Goal: Transaction & Acquisition: Purchase product/service

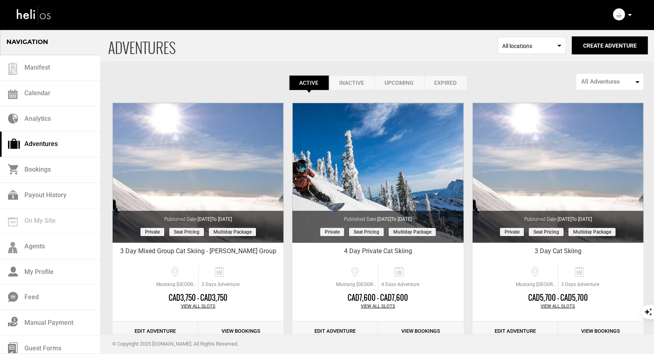
click at [630, 16] on p at bounding box center [629, 14] width 5 height 9
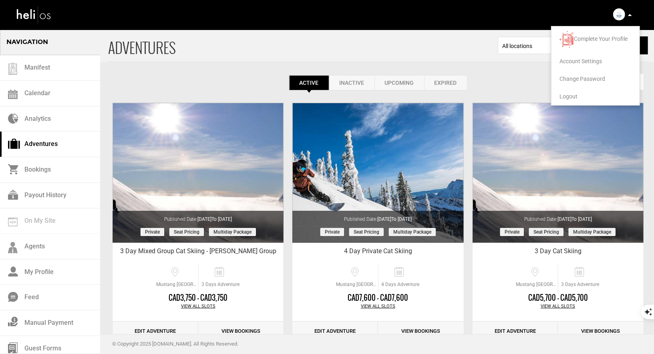
click at [568, 94] on span "Logout" at bounding box center [568, 96] width 18 height 6
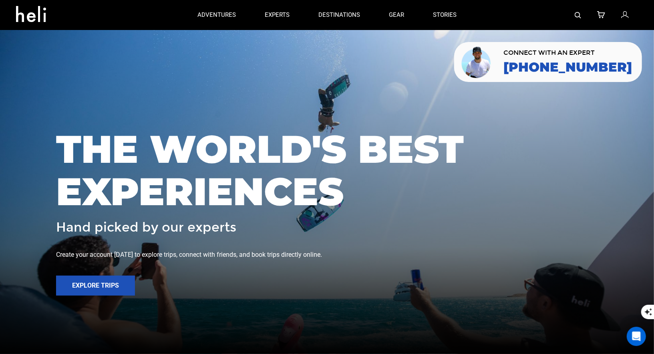
click at [575, 13] on img at bounding box center [577, 15] width 6 height 6
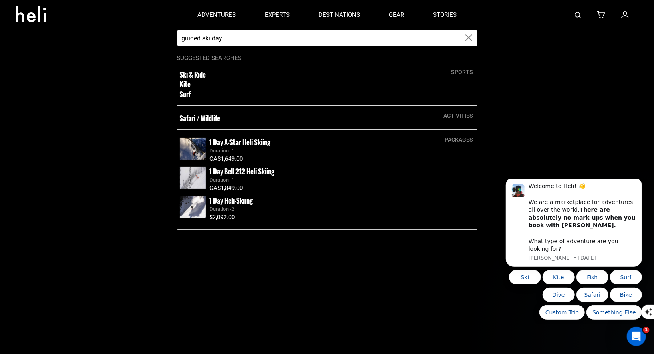
type input "guided ski day"
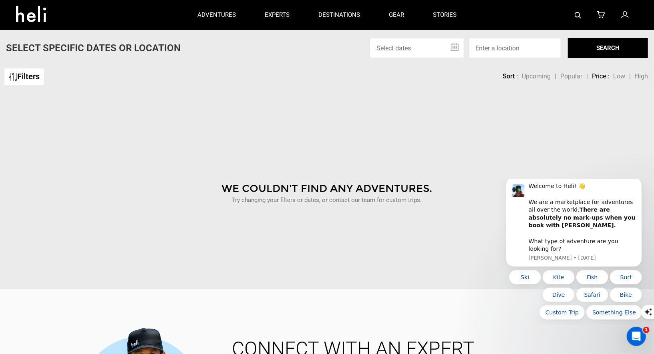
click at [577, 17] on img at bounding box center [577, 15] width 6 height 6
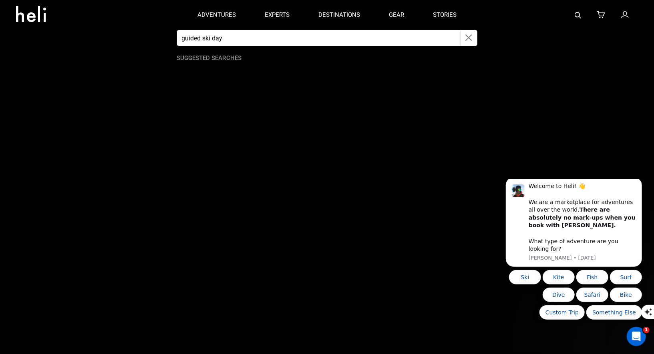
click at [386, 37] on input "guided ski day" at bounding box center [319, 38] width 284 height 16
click at [463, 35] on button "button" at bounding box center [469, 38] width 16 height 16
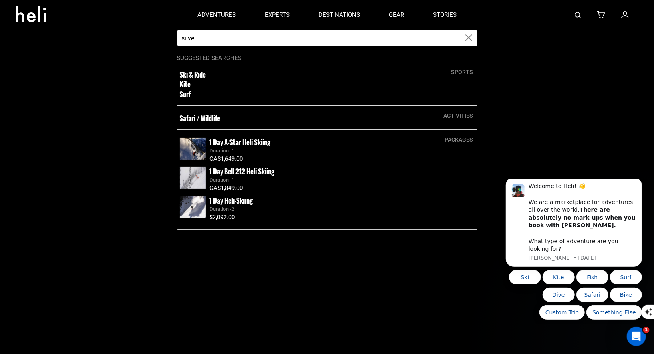
type input "silverton"
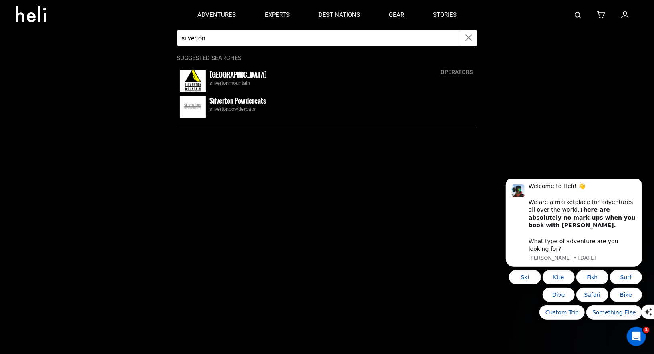
drag, startPoint x: 207, startPoint y: 97, endPoint x: 201, endPoint y: 88, distance: 10.9
click at [202, 86] on div "operators Silverton Mountain silvertonmountain Silverton Powdercats silvertonpo…" at bounding box center [327, 94] width 300 height 64
click at [201, 86] on img at bounding box center [193, 81] width 26 height 22
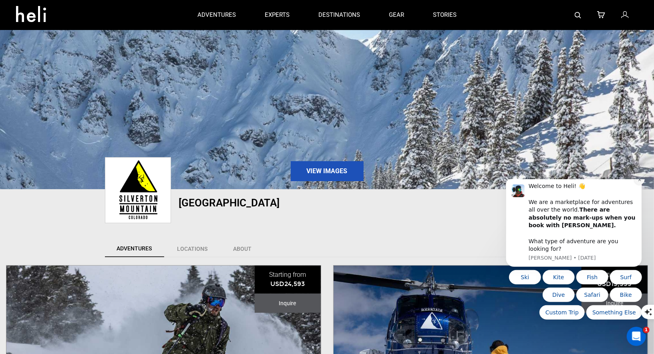
click at [639, 185] on button "Dismiss notification" at bounding box center [639, 179] width 10 height 10
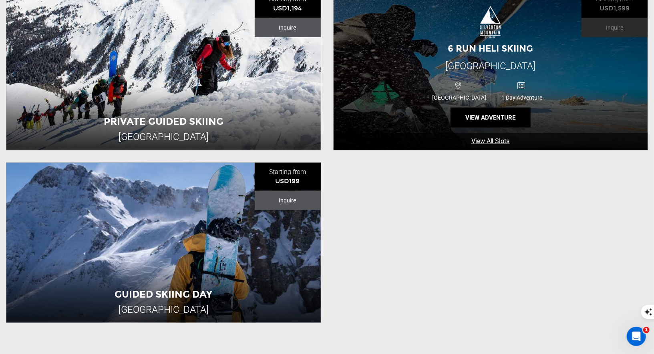
scroll to position [462, 0]
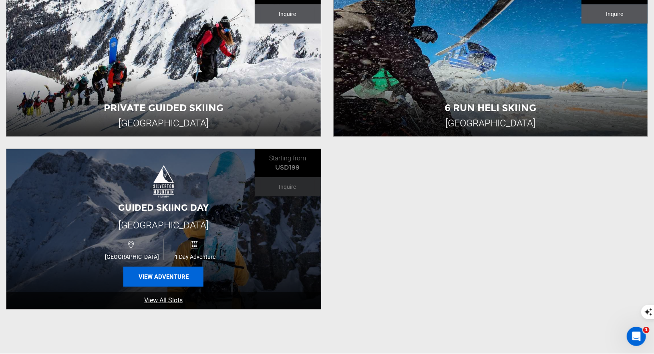
click at [177, 271] on button "View Adventure" at bounding box center [163, 277] width 80 height 20
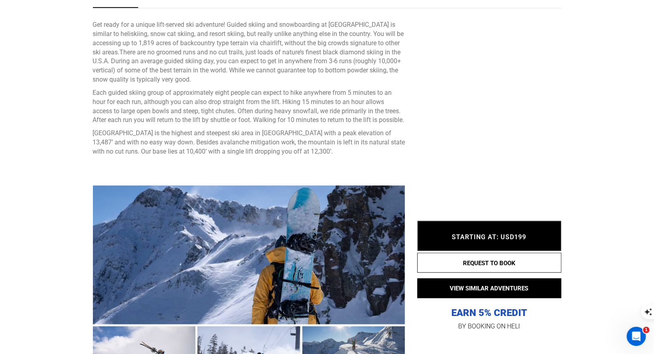
scroll to position [715, 0]
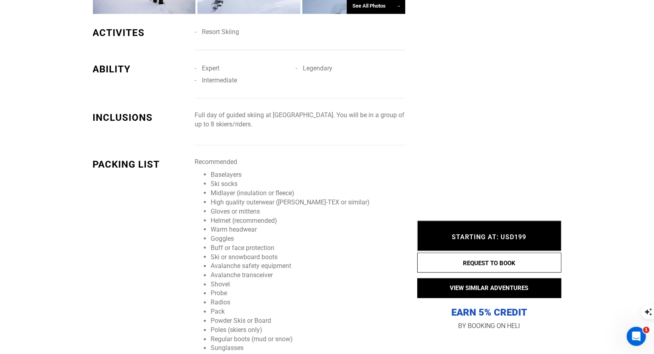
drag, startPoint x: 265, startPoint y: 128, endPoint x: 196, endPoint y: 120, distance: 69.4
click at [196, 120] on p "Full day of guided skiing at [GEOGRAPHIC_DATA]. You will be in a group of up to…" at bounding box center [300, 120] width 210 height 18
copy p "Full day of guided skiing at [GEOGRAPHIC_DATA]. You will be in a group of up to…"
